Goal: Browse casually

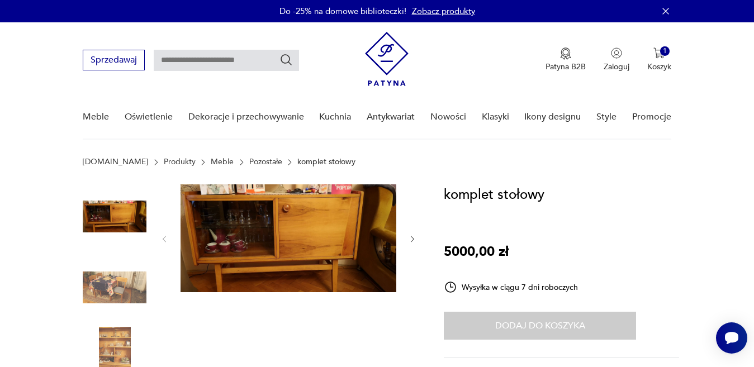
click at [411, 239] on icon "button" at bounding box center [412, 239] width 9 height 9
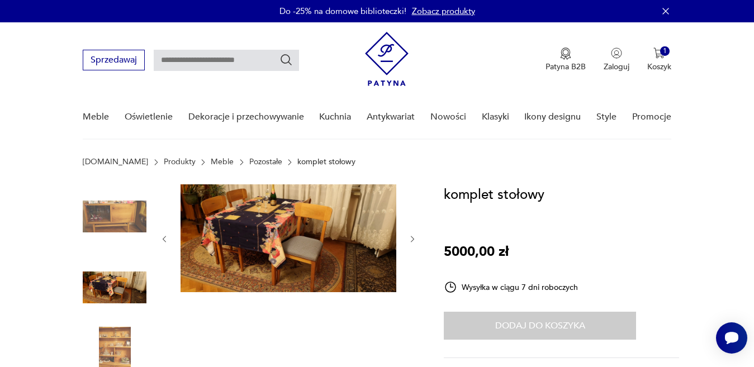
click at [411, 239] on icon "button" at bounding box center [412, 239] width 9 height 9
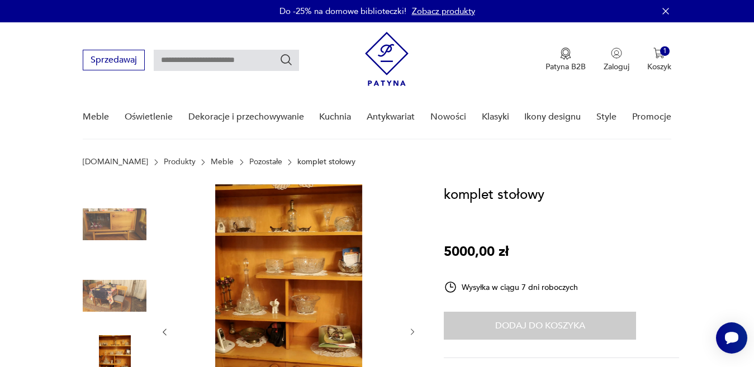
click at [411, 239] on div at bounding box center [288, 332] width 257 height 296
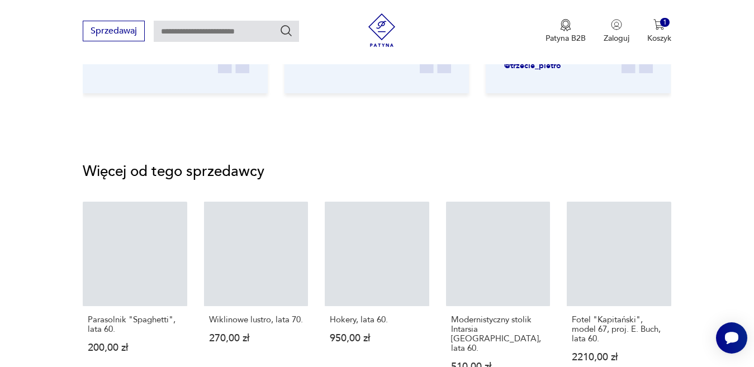
scroll to position [1777, 0]
